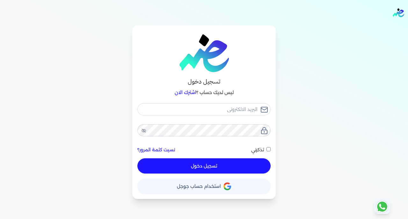
click at [223, 189] on icon "button" at bounding box center [227, 187] width 8 height 8
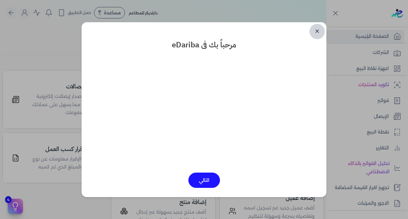
click at [317, 32] on link "✕" at bounding box center [316, 31] width 15 height 15
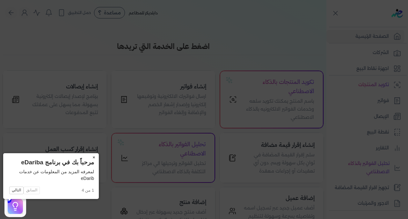
click at [89, 158] on button "×" at bounding box center [94, 157] width 10 height 9
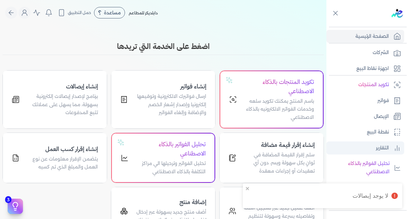
scroll to position [125, 0]
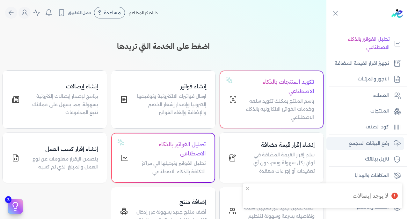
click at [361, 141] on p "رفع البيانات المجمع" at bounding box center [368, 144] width 40 height 8
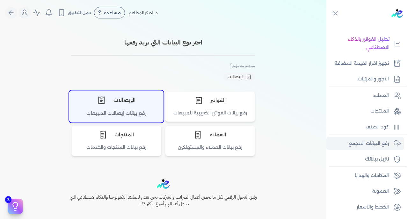
click at [116, 113] on div "رفع بيانات إيصالات المبيعات" at bounding box center [116, 116] width 94 height 12
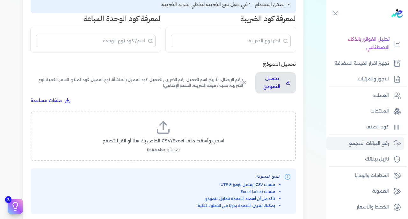
scroll to position [175, 0]
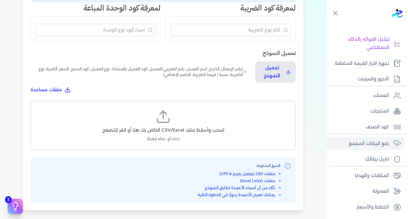
click at [172, 109] on label "اسحب وأسقط ملف CSV/Excel الخاص بك هنا أو انقر للتصفح (.csv أو .xlsx فقط)" at bounding box center [163, 125] width 248 height 33
click at [0, 0] on input "اسحب وأسقط ملف CSV/Excel الخاص بك هنا أو انقر للتصفح (.csv أو .xlsx فقط)" at bounding box center [0, 0] width 0 height 0
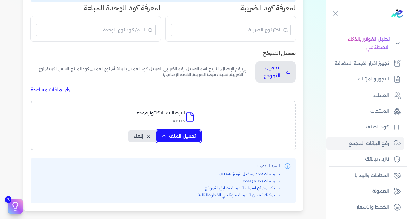
click at [172, 133] on span "تحميل الملف" at bounding box center [182, 136] width 27 height 7
select select "رقم الإيصال"
select select "سيريال المنتج"
select select "السعر"
select select "الكمية"
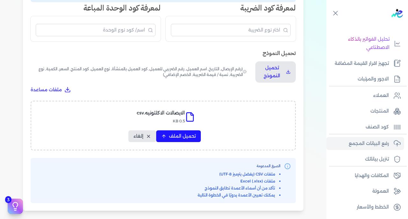
select select "نوع الضريبة"
select select "نسبة / قيمة الضريبة"
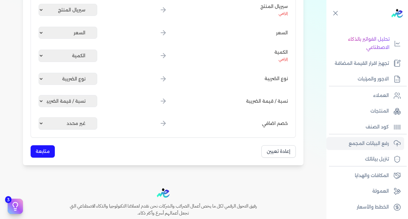
scroll to position [354, 0]
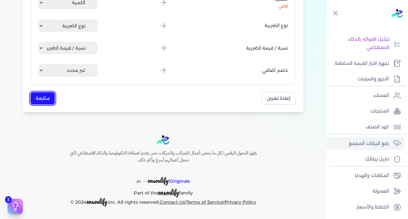
click at [46, 100] on button "متابعة" at bounding box center [43, 98] width 24 height 12
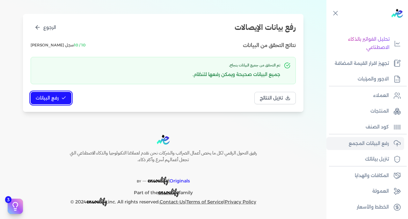
click at [52, 101] on span "رفع البيانات" at bounding box center [47, 98] width 23 height 7
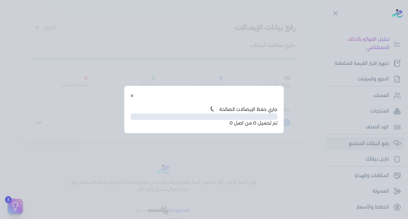
scroll to position [32, 0]
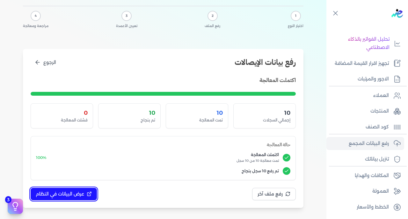
click at [73, 194] on span "عرض البيانات في النظام" at bounding box center [60, 194] width 48 height 7
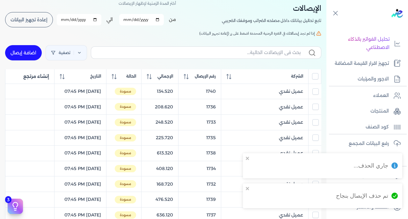
click at [312, 77] on input "All items unselected" at bounding box center [315, 76] width 6 height 6
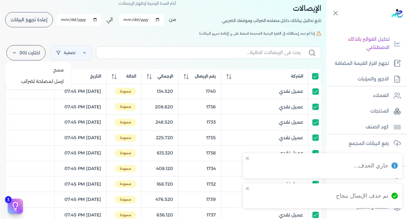
click at [37, 51] on label "اختارت (10)" at bounding box center [25, 52] width 39 height 15
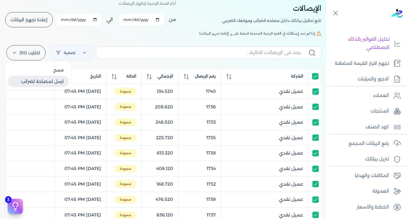
click at [44, 81] on button "ارسل لمصلحة لضرائب" at bounding box center [38, 81] width 61 height 11
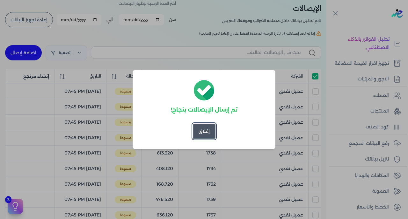
click at [205, 134] on button "إغلاق" at bounding box center [204, 131] width 23 height 15
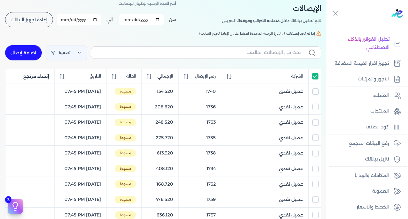
click at [315, 78] on input "All items selected" at bounding box center [315, 76] width 6 height 6
checkbox input "false"
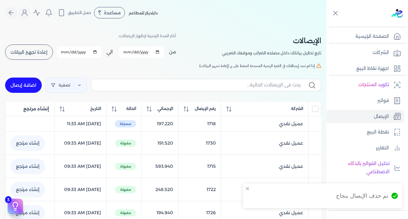
click at [41, 53] on span "إعادة تجهيز البيانات" at bounding box center [29, 52] width 37 height 4
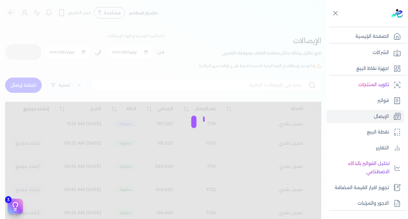
click at [225, 18] on div at bounding box center [204, 109] width 408 height 219
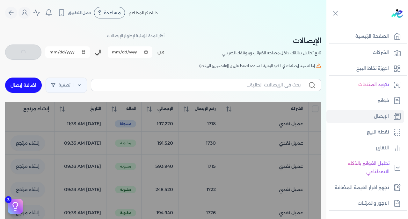
click at [61, 33] on div "أختر المدة الزمنية لإظهار الإيصالات من 2025-08-01 الي 2025-08-31 برجاء تحديد فت…" at bounding box center [84, 46] width 159 height 29
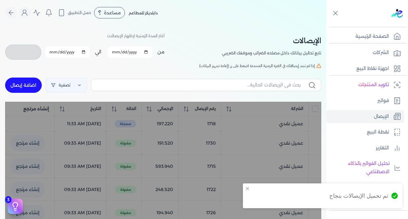
click at [212, 25] on nav "Toggle Navigation الاسعار العمولات مساعدة خدمة العملاء دليل المستخدم تسجيل الدخ…" at bounding box center [163, 12] width 326 height 25
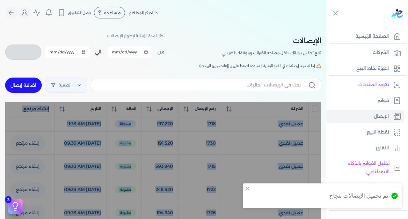
drag, startPoint x: 212, startPoint y: 99, endPoint x: 212, endPoint y: 95, distance: 4.5
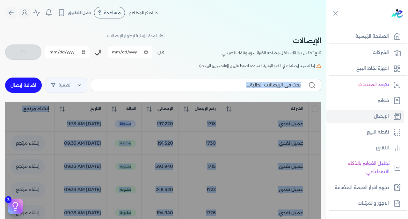
click at [212, 95] on div "تصفية اضافة إيصال" at bounding box center [163, 85] width 316 height 23
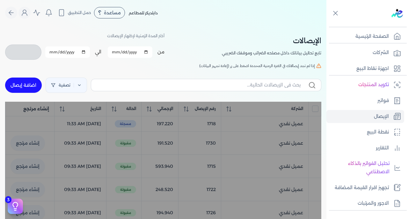
click at [214, 95] on div "تصفية اضافة إيصال" at bounding box center [163, 85] width 316 height 23
click at [212, 108] on span "رقم الإيصال" at bounding box center [205, 109] width 21 height 6
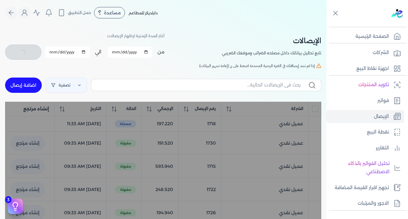
click at [212, 108] on span "رقم الإيصال" at bounding box center [205, 109] width 21 height 6
click at [211, 95] on div "تصفية اضافة إيصال" at bounding box center [163, 85] width 316 height 23
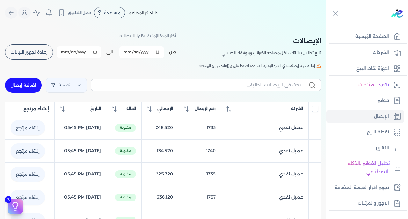
checkbox input "false"
click at [211, 107] on span "رقم الإيصال" at bounding box center [205, 109] width 21 height 6
